Goal: Information Seeking & Learning: Check status

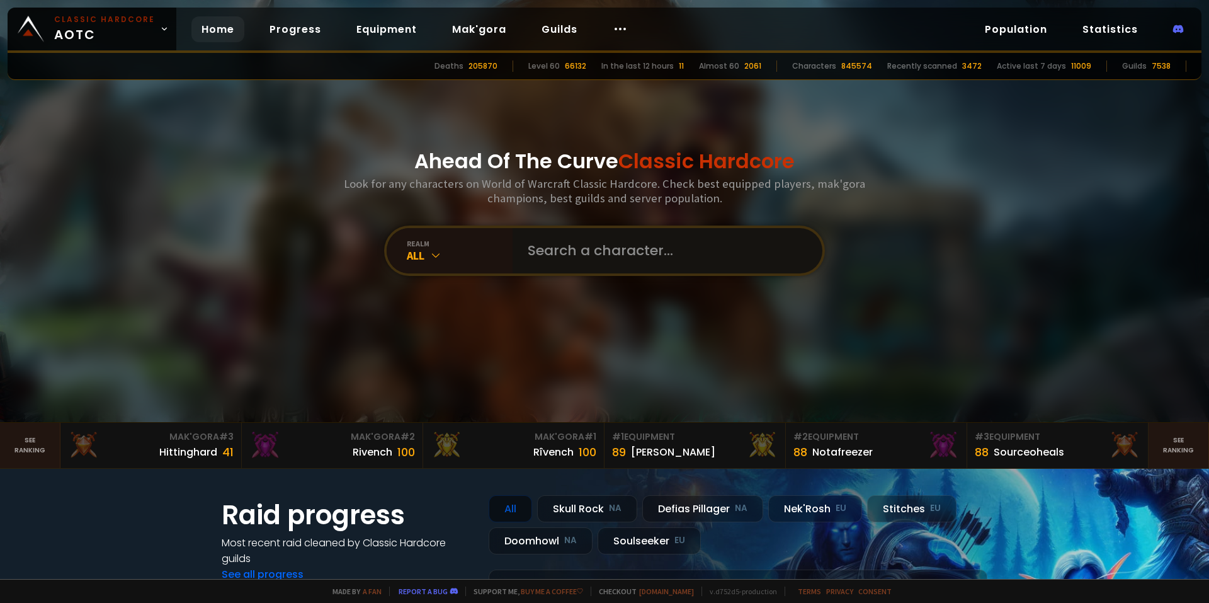
click at [559, 244] on input "text" at bounding box center [663, 250] width 287 height 45
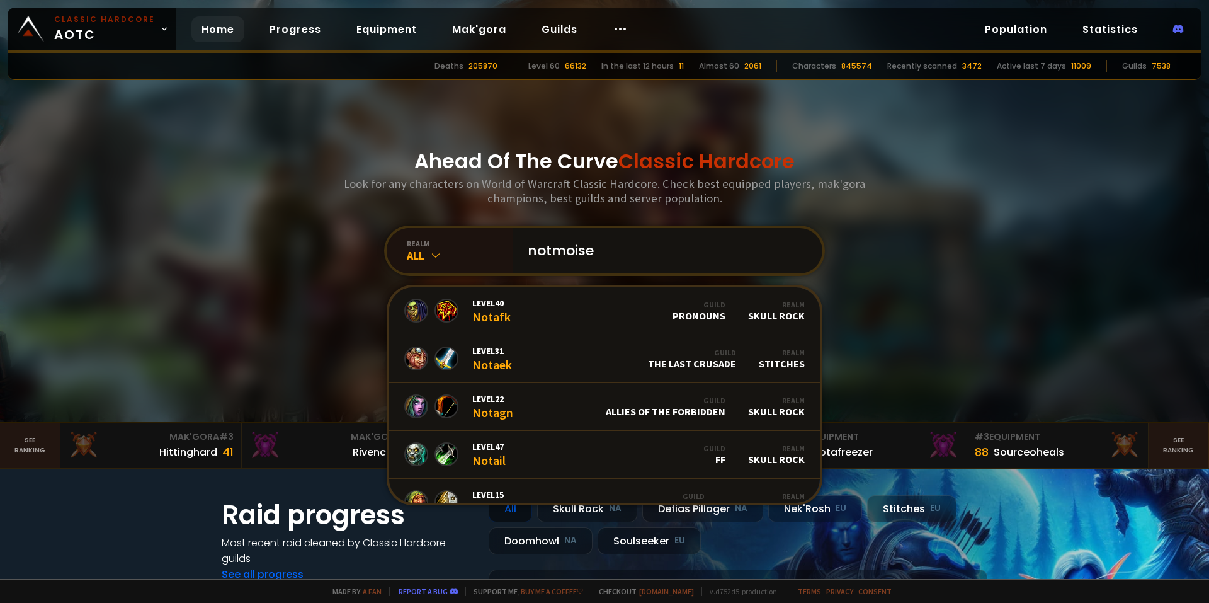
type input "notmoises"
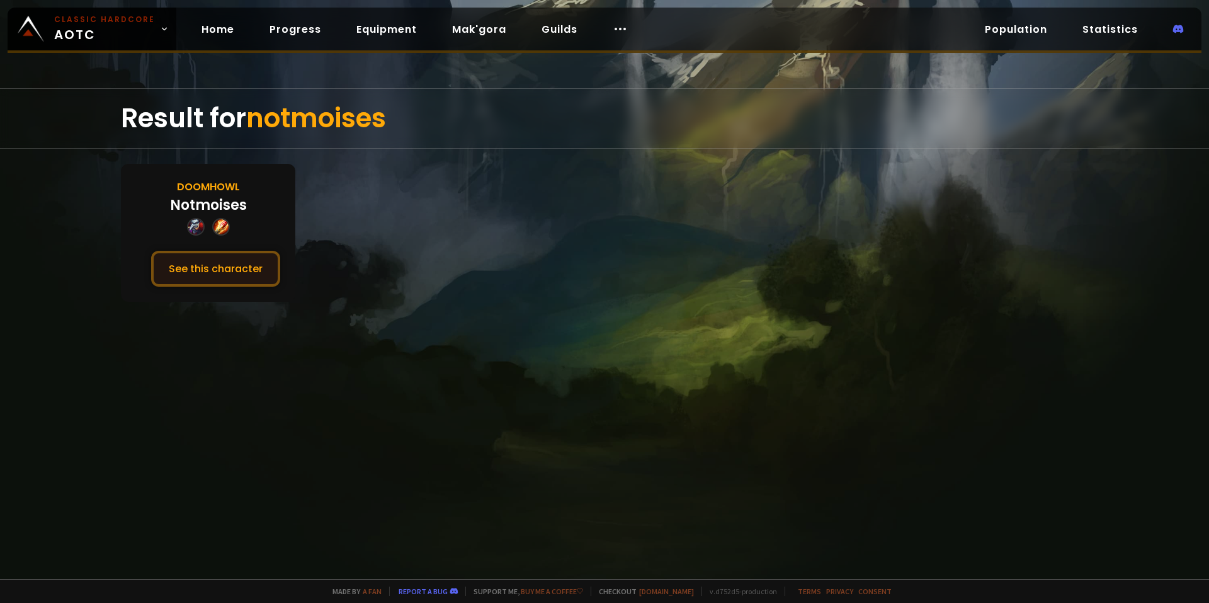
click at [242, 274] on button "See this character" at bounding box center [215, 269] width 129 height 36
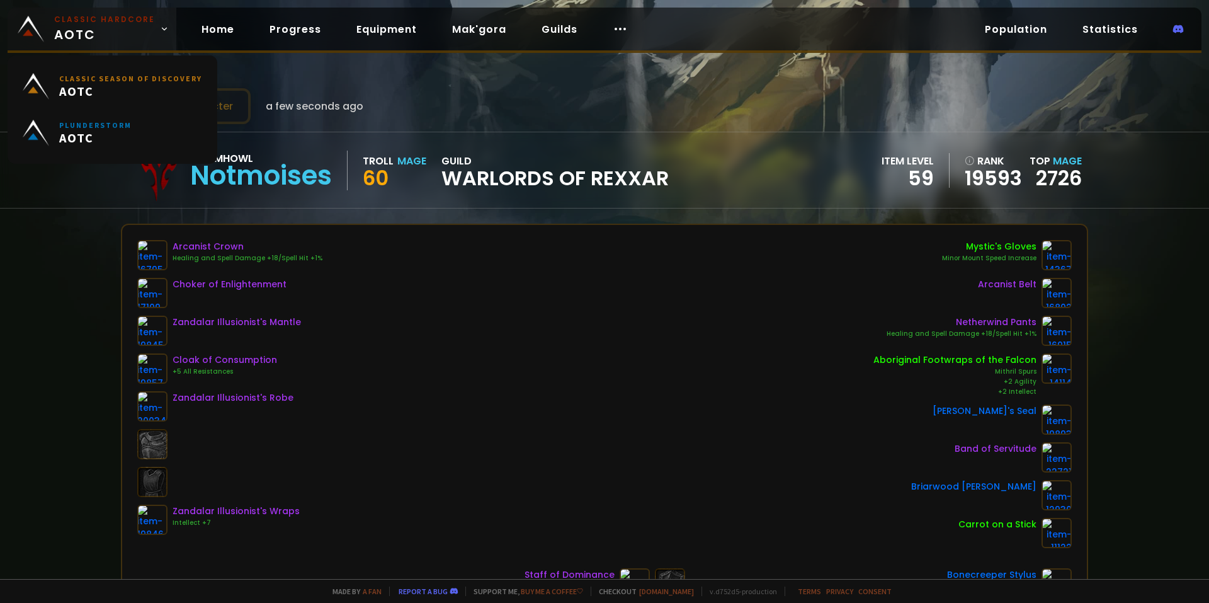
click at [92, 35] on span "Classic Hardcore AOTC" at bounding box center [104, 29] width 101 height 30
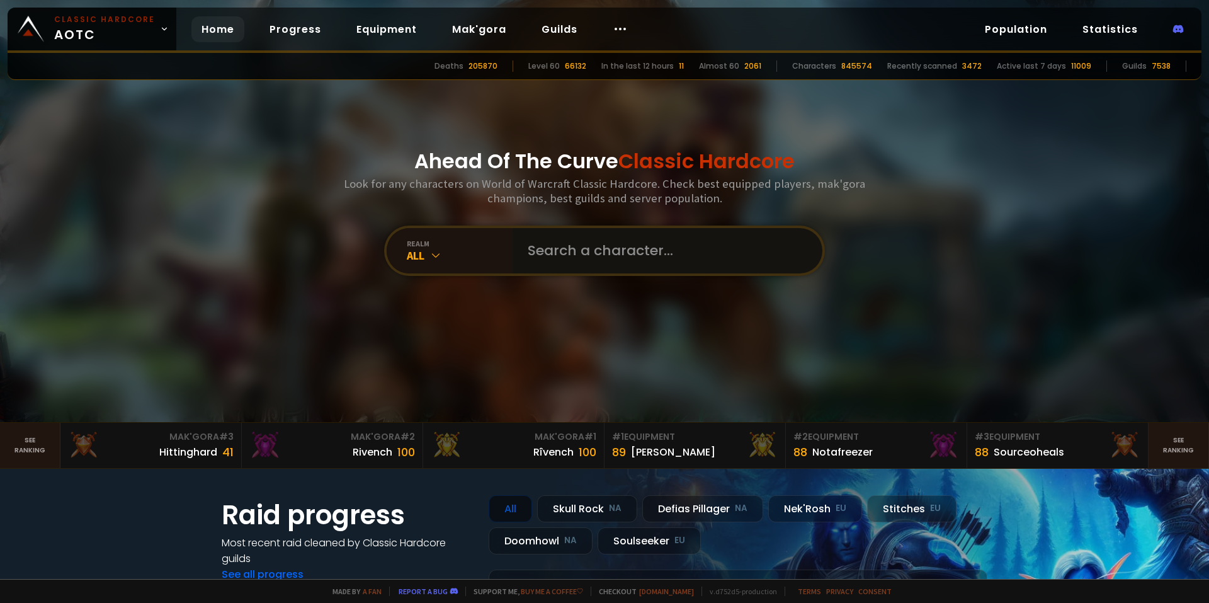
click at [528, 245] on input "text" at bounding box center [663, 250] width 287 height 45
click at [633, 266] on input "text" at bounding box center [663, 250] width 287 height 45
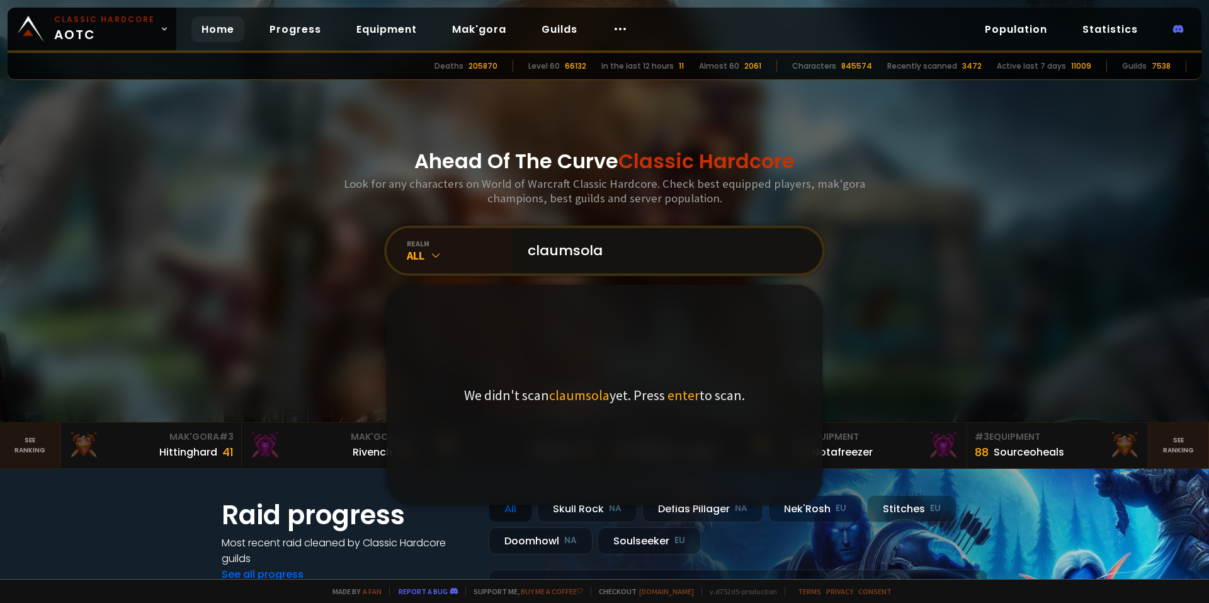
type input "claumsolas"
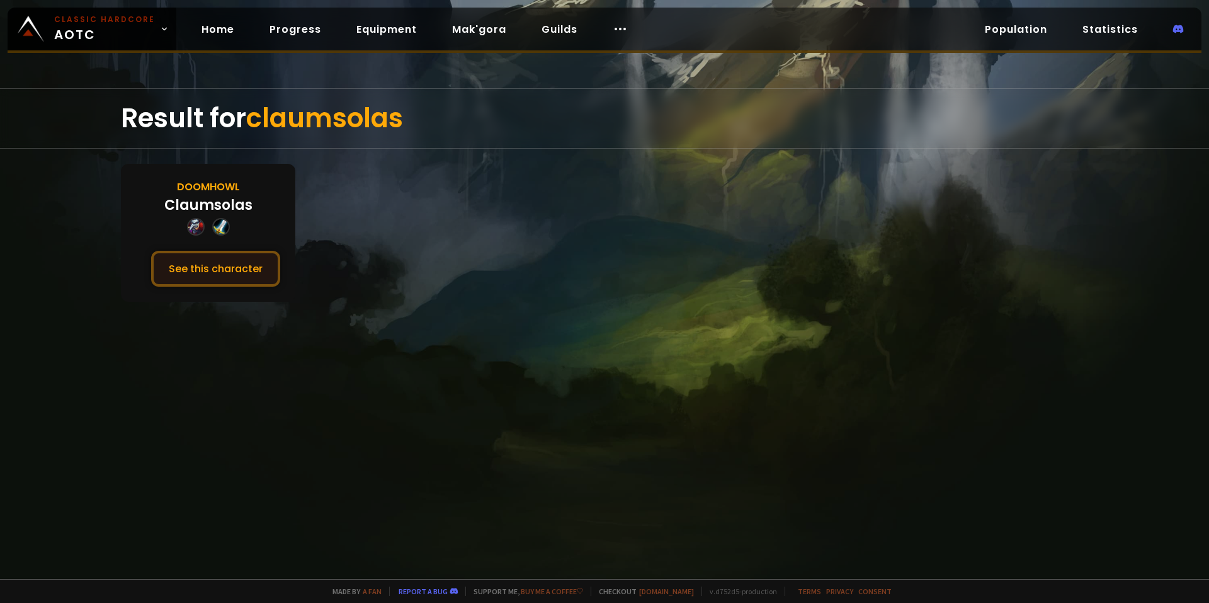
click at [187, 271] on button "See this character" at bounding box center [215, 269] width 129 height 36
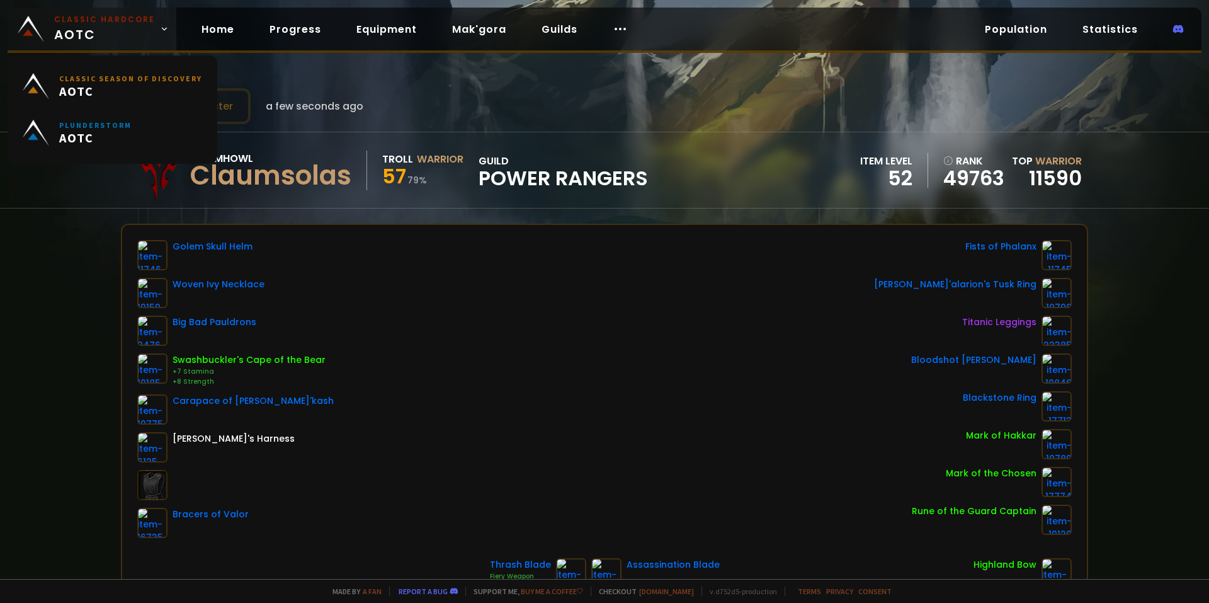
click at [111, 32] on span "Classic Hardcore AOTC" at bounding box center [104, 29] width 101 height 30
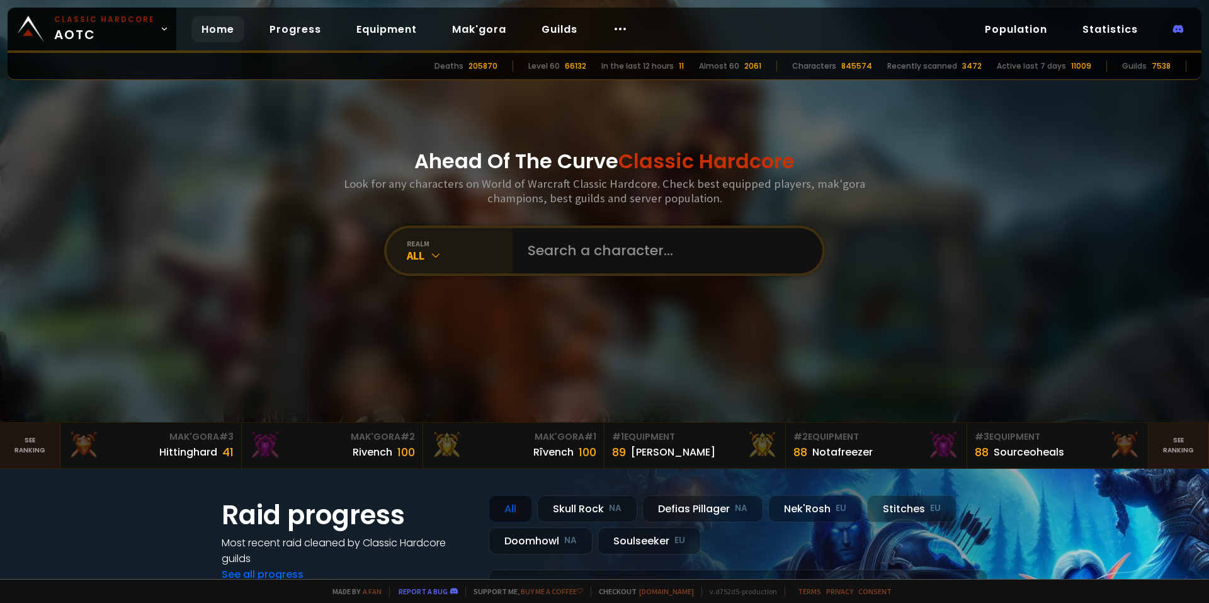
click at [501, 250] on div "All" at bounding box center [460, 255] width 106 height 14
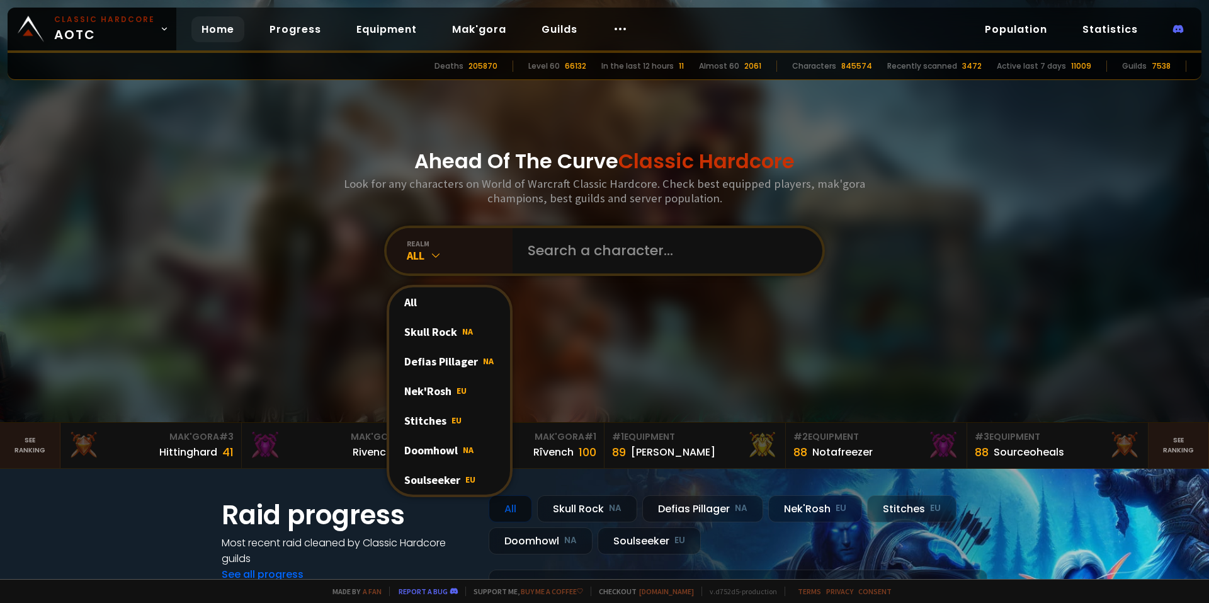
click at [585, 278] on div "Ahead Of The Curve Classic Hardcore Look for any characters on World of Warcraf…" at bounding box center [604, 211] width 759 height 422
click at [580, 263] on input "text" at bounding box center [663, 250] width 287 height 45
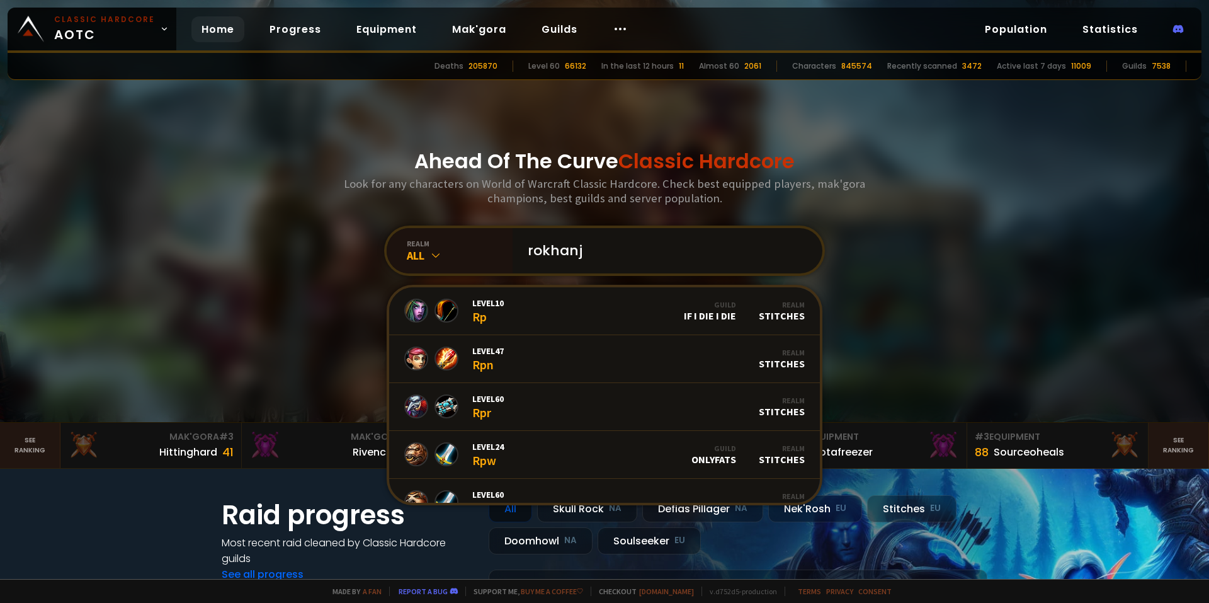
type input "rokhanji"
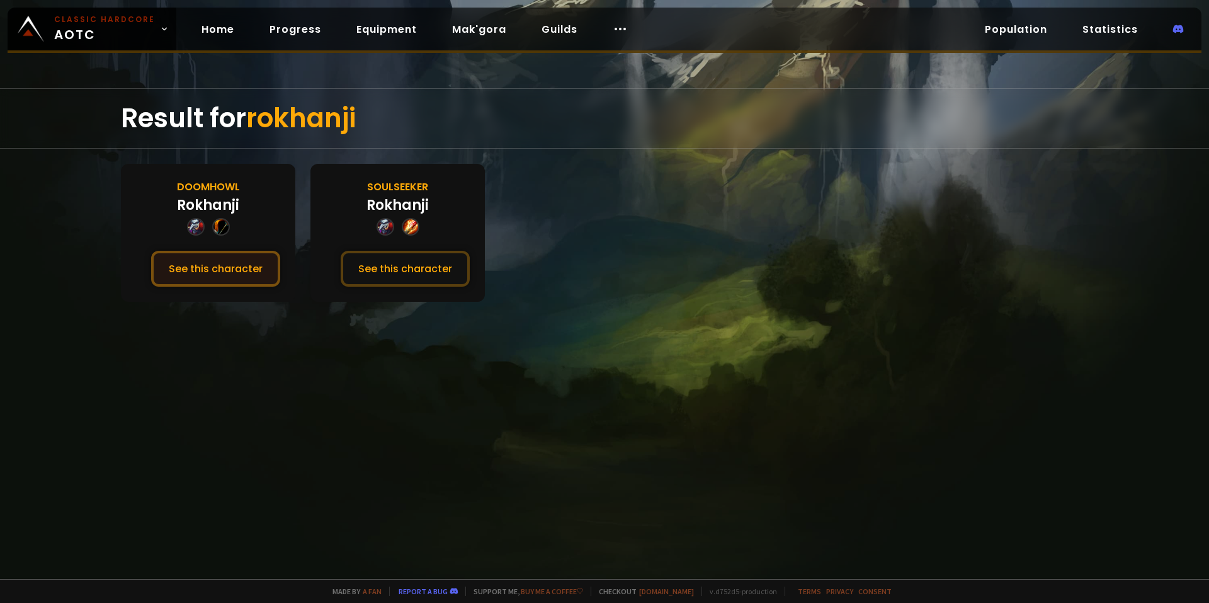
click at [236, 268] on button "See this character" at bounding box center [215, 269] width 129 height 36
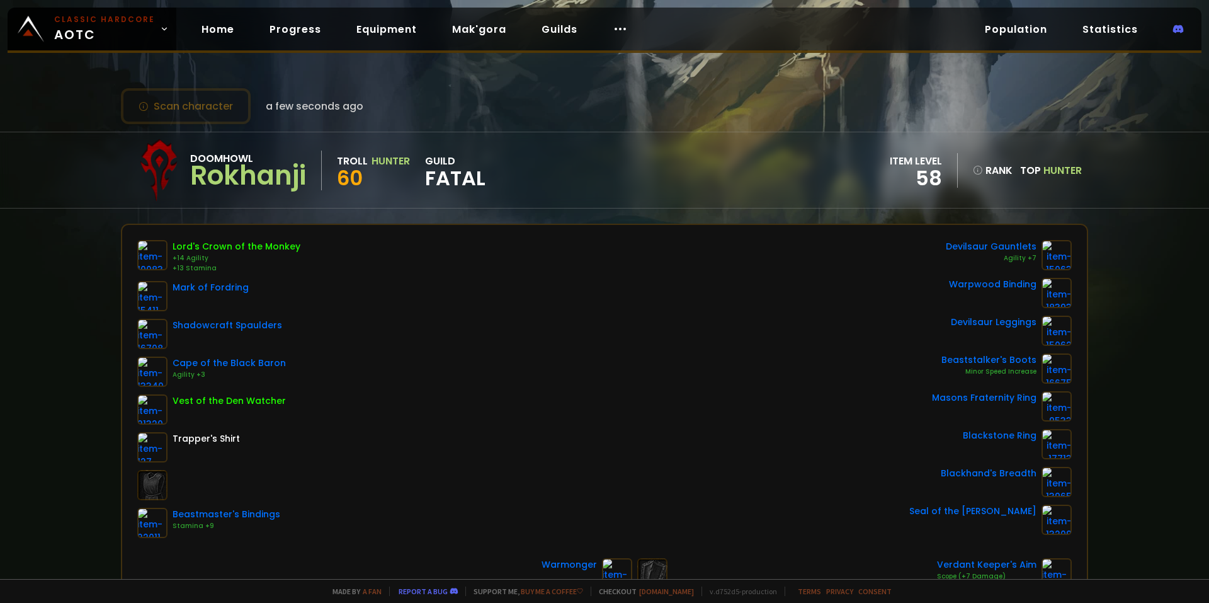
scroll to position [126, 0]
